Goal: Information Seeking & Learning: Learn about a topic

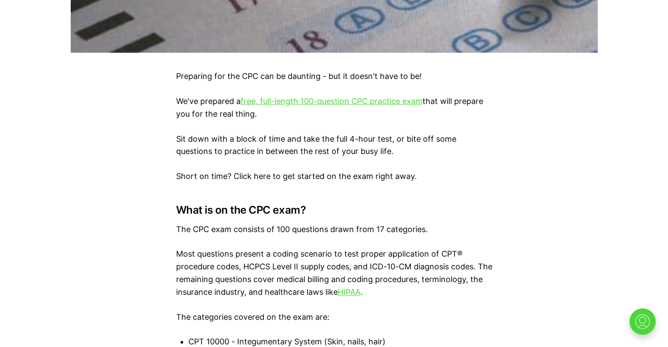
scroll to position [504, 0]
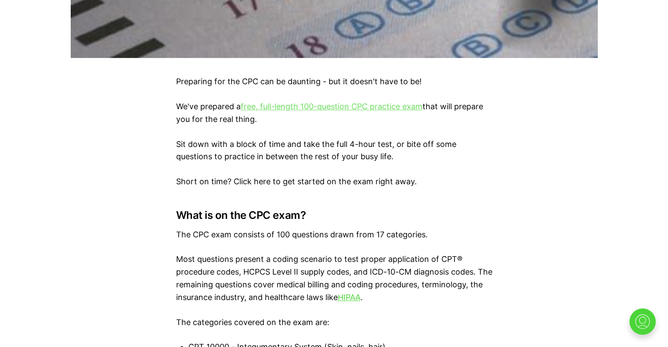
click at [283, 104] on link "free, full-length 100-question CPC practice exam" at bounding box center [332, 106] width 182 height 9
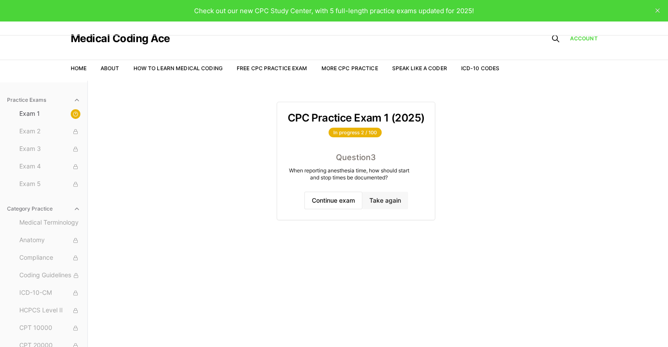
click at [374, 201] on button "Take again" at bounding box center [385, 201] width 46 height 18
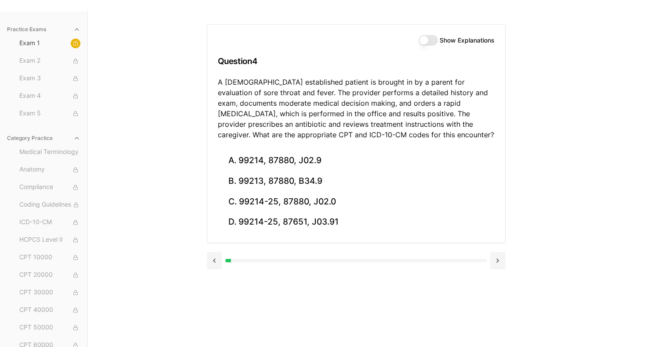
scroll to position [81, 0]
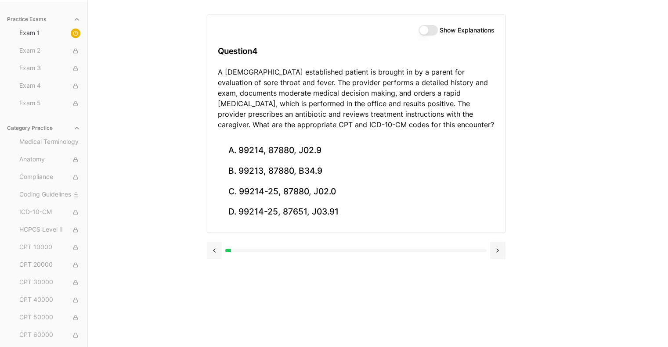
click at [212, 254] on button at bounding box center [214, 251] width 15 height 18
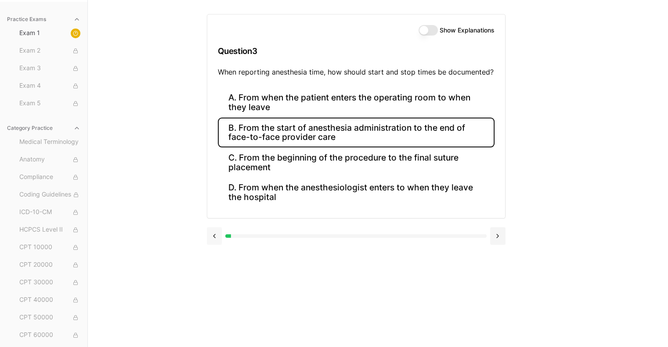
click at [212, 254] on div "Show Explanations Question 3 When reporting anesthesia time, how should start a…" at bounding box center [378, 173] width 342 height 347
click at [216, 236] on button at bounding box center [214, 236] width 15 height 18
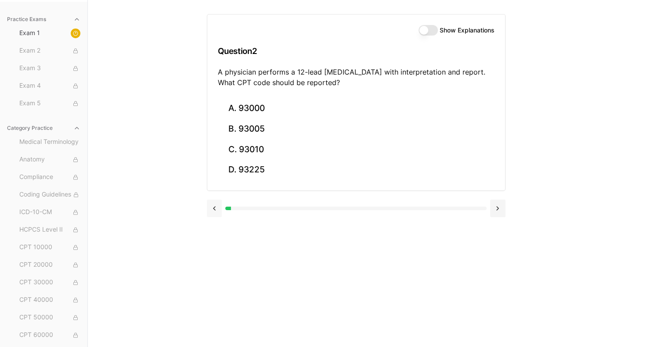
click at [216, 236] on div "Show Explanations Question 2 A physician performs a 12-lead [MEDICAL_DATA] with…" at bounding box center [378, 173] width 342 height 347
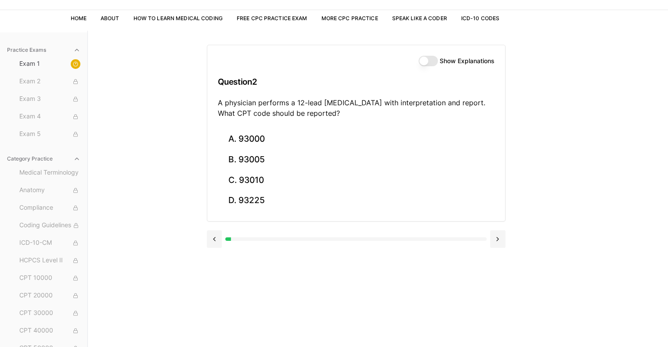
scroll to position [0, 0]
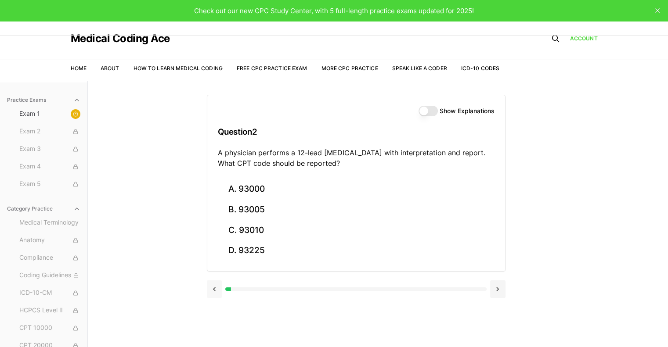
click at [209, 288] on button at bounding box center [214, 289] width 15 height 18
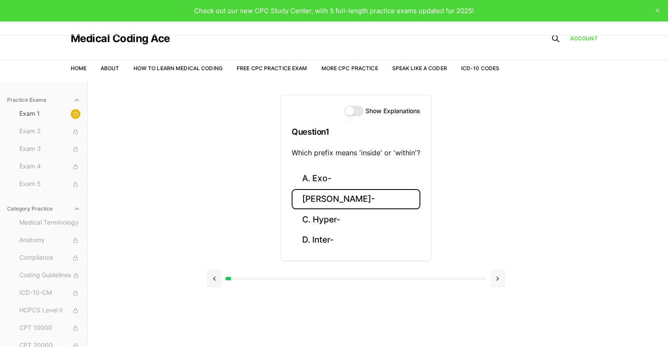
click at [498, 279] on button at bounding box center [497, 279] width 15 height 18
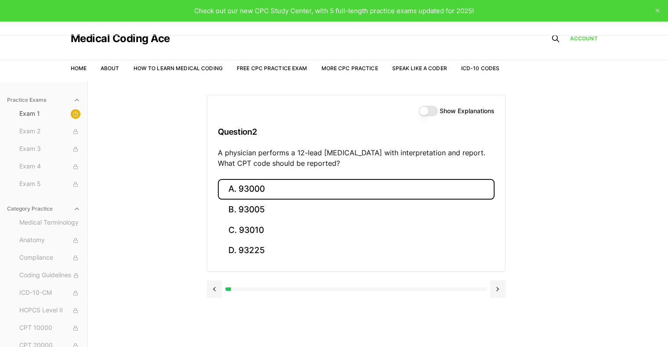
click at [270, 185] on button "A. 93000" at bounding box center [356, 189] width 277 height 21
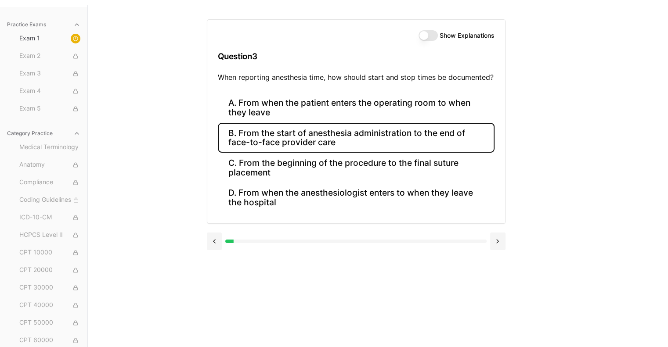
scroll to position [81, 0]
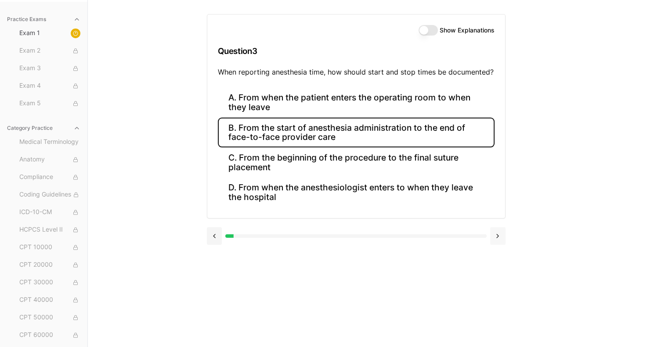
click at [501, 238] on button at bounding box center [497, 236] width 15 height 18
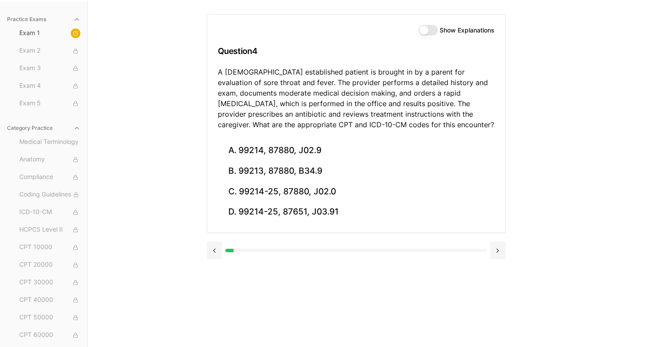
click at [434, 32] on button "Show Explanations" at bounding box center [427, 30] width 19 height 11
click at [426, 31] on button "Show Explanations" at bounding box center [427, 30] width 19 height 11
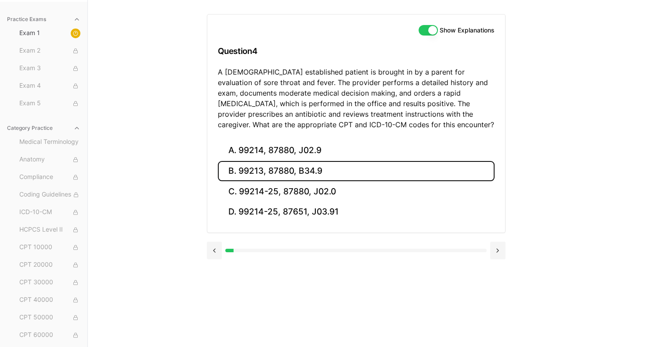
click at [344, 166] on button "B. 99213, 87880, B34.9" at bounding box center [356, 171] width 277 height 21
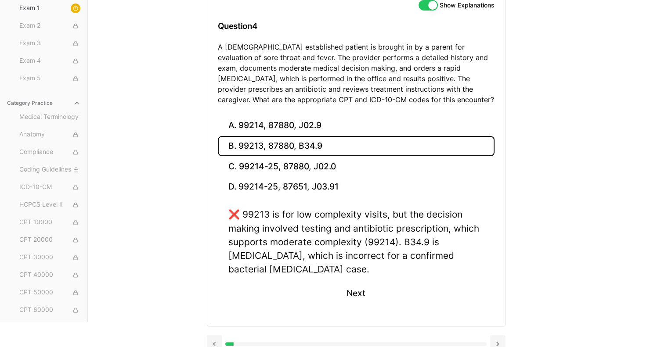
scroll to position [118, 0]
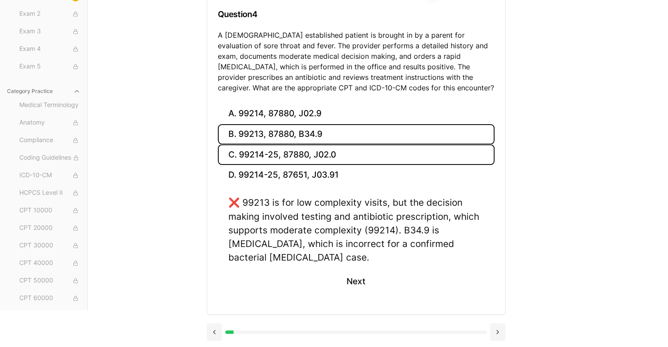
click at [322, 155] on button "C. 99214-25, 87880, J02.0" at bounding box center [356, 154] width 277 height 21
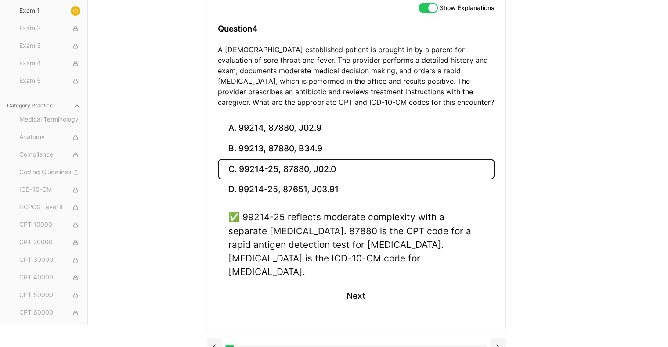
scroll to position [104, 0]
click at [499, 338] on button at bounding box center [497, 347] width 15 height 18
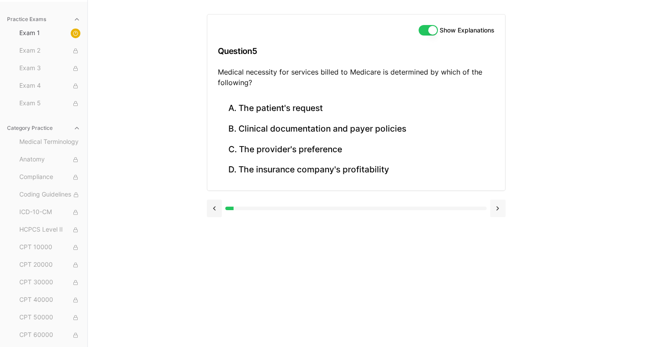
scroll to position [81, 0]
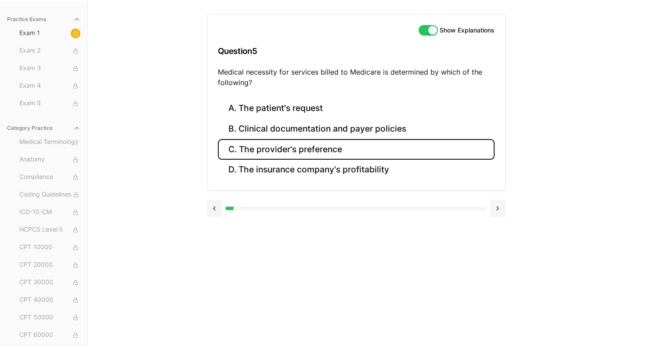
click at [355, 149] on button "C. The provider's preference" at bounding box center [356, 149] width 277 height 21
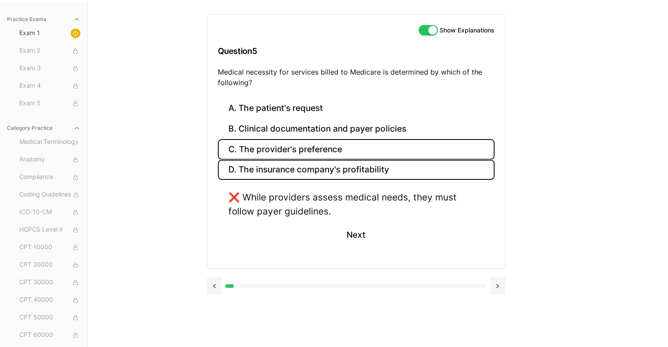
click at [346, 176] on button "D. The insurance company's profitability" at bounding box center [356, 170] width 277 height 21
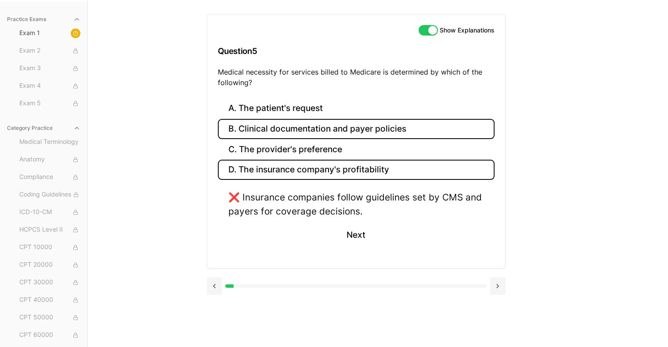
click at [307, 133] on button "B. Clinical documentation and payer policies" at bounding box center [356, 129] width 277 height 21
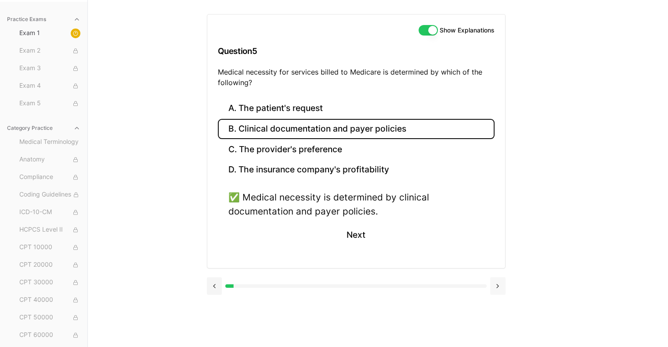
click at [496, 288] on button at bounding box center [497, 286] width 15 height 18
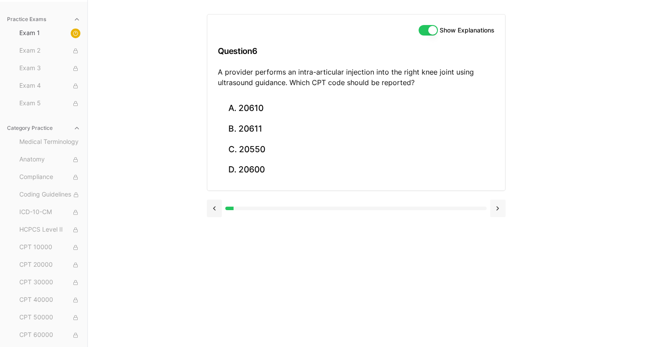
click at [494, 208] on button at bounding box center [497, 209] width 15 height 18
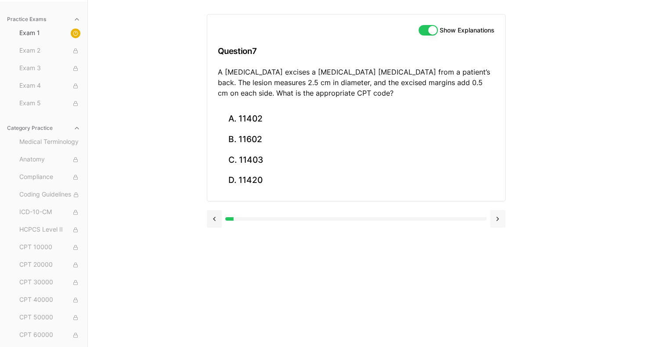
click at [503, 218] on button at bounding box center [497, 219] width 15 height 18
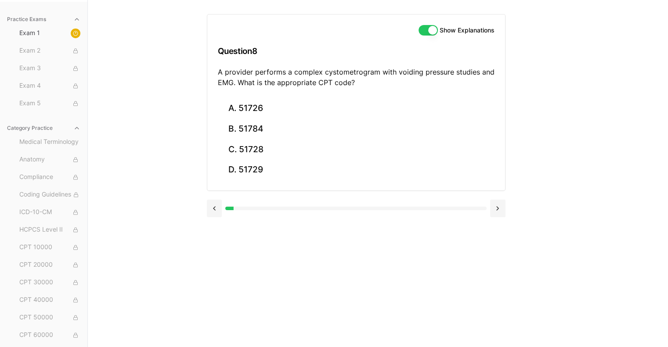
click at [505, 209] on div "Show Explanations Question 8 A provider performs a complex cystometrogram with …" at bounding box center [378, 173] width 342 height 347
click at [498, 209] on button at bounding box center [497, 209] width 15 height 18
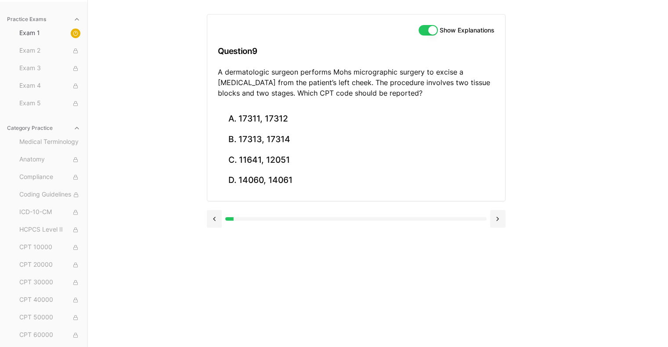
click at [498, 205] on div at bounding box center [356, 217] width 298 height 33
click at [499, 206] on div at bounding box center [356, 217] width 298 height 33
click at [497, 214] on button at bounding box center [497, 219] width 15 height 18
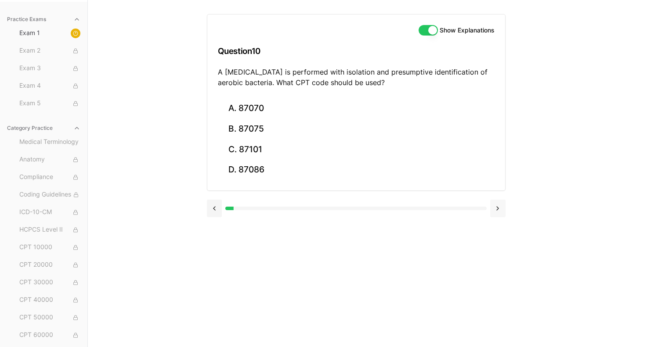
click at [497, 214] on button at bounding box center [497, 209] width 15 height 18
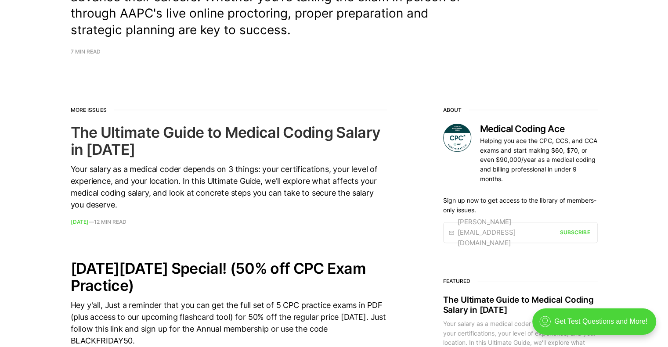
scroll to position [263, 0]
